Goal: Information Seeking & Learning: Learn about a topic

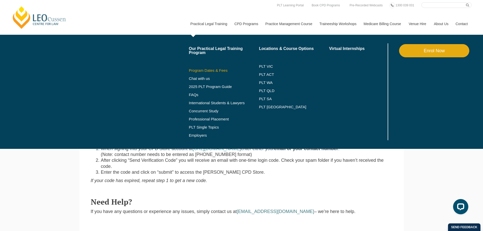
click at [214, 69] on link "Program Dates & Fees" at bounding box center [224, 70] width 70 height 4
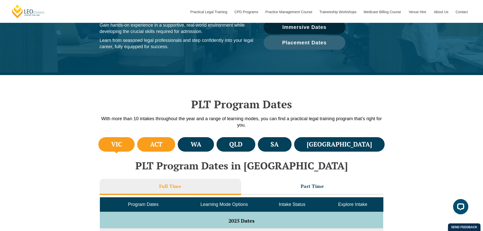
click at [175, 142] on li "ACT" at bounding box center [156, 144] width 38 height 14
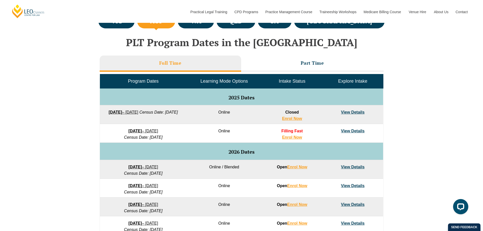
scroll to position [203, 0]
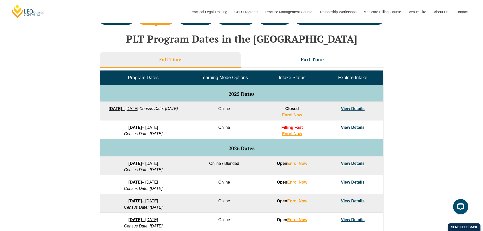
click at [463, 96] on div "VIC [GEOGRAPHIC_DATA] [GEOGRAPHIC_DATA] [GEOGRAPHIC_DATA] [GEOGRAPHIC_DATA] [GE…" at bounding box center [241, 159] width 483 height 300
click at [460, 98] on div "VIC [GEOGRAPHIC_DATA] [GEOGRAPHIC_DATA] [GEOGRAPHIC_DATA] [GEOGRAPHIC_DATA] [GE…" at bounding box center [241, 159] width 483 height 300
click at [459, 97] on div "VIC [GEOGRAPHIC_DATA] [GEOGRAPHIC_DATA] [GEOGRAPHIC_DATA] [GEOGRAPHIC_DATA] [GE…" at bounding box center [241, 159] width 483 height 300
click at [439, 110] on div "VIC [GEOGRAPHIC_DATA] [GEOGRAPHIC_DATA] [GEOGRAPHIC_DATA] [GEOGRAPHIC_DATA] [GE…" at bounding box center [241, 159] width 483 height 300
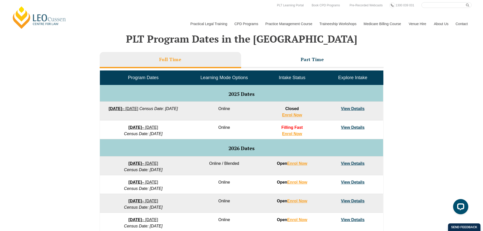
click at [455, 166] on div "VIC [GEOGRAPHIC_DATA] [GEOGRAPHIC_DATA] [GEOGRAPHIC_DATA] [GEOGRAPHIC_DATA] [GE…" at bounding box center [241, 159] width 483 height 300
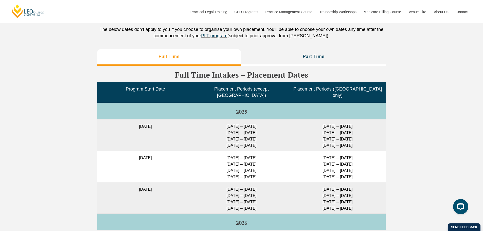
scroll to position [1317, 0]
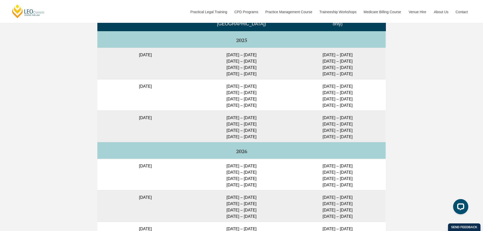
click at [433, 110] on div "Full Time Part Time Full Time Intakes – Placement Dates Program Start Date Plac…" at bounding box center [241, 170] width 483 height 391
drag, startPoint x: 132, startPoint y: 110, endPoint x: 161, endPoint y: 112, distance: 29.0
click at [161, 112] on td "[DATE]" at bounding box center [145, 125] width 96 height 31
click at [153, 113] on td "[DATE]" at bounding box center [145, 125] width 96 height 31
drag, startPoint x: 233, startPoint y: 111, endPoint x: 222, endPoint y: 112, distance: 10.4
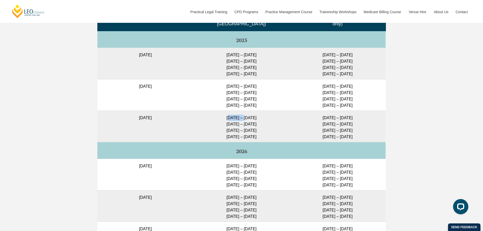
click at [222, 112] on td "[DATE] – [DATE] [DATE] – [DATE] [DATE] – [DATE] [DATE] – [DATE]" at bounding box center [241, 125] width 96 height 31
click at [245, 114] on td "[DATE] – [DATE] [DATE] – [DATE] [DATE] – [DATE] [DATE] – [DATE]" at bounding box center [241, 125] width 96 height 31
